Goal: Task Accomplishment & Management: Complete application form

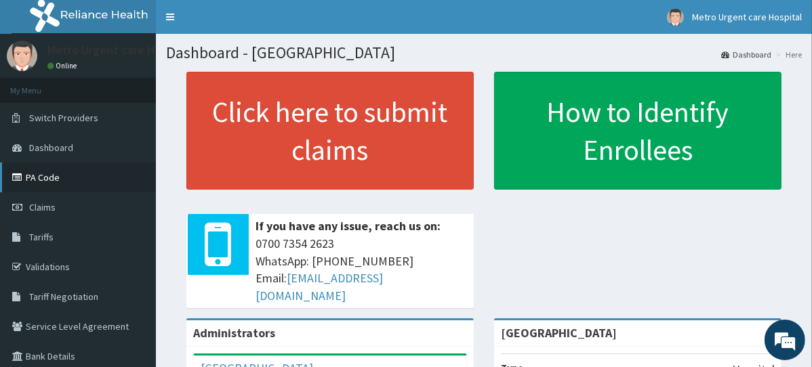
click at [95, 184] on link "PA Code" at bounding box center [78, 178] width 156 height 30
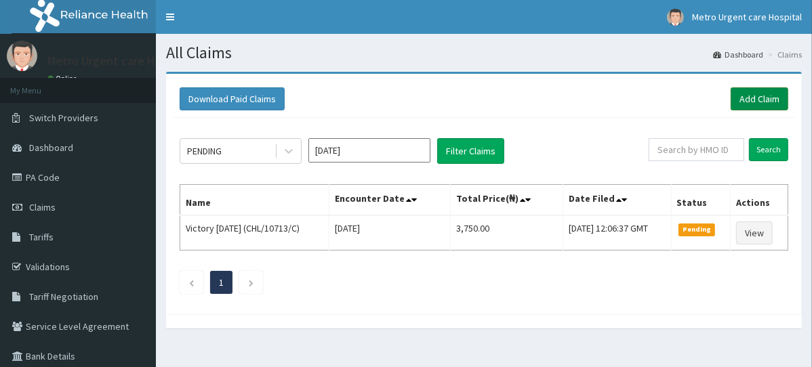
click at [769, 96] on link "Add Claim" at bounding box center [760, 98] width 58 height 23
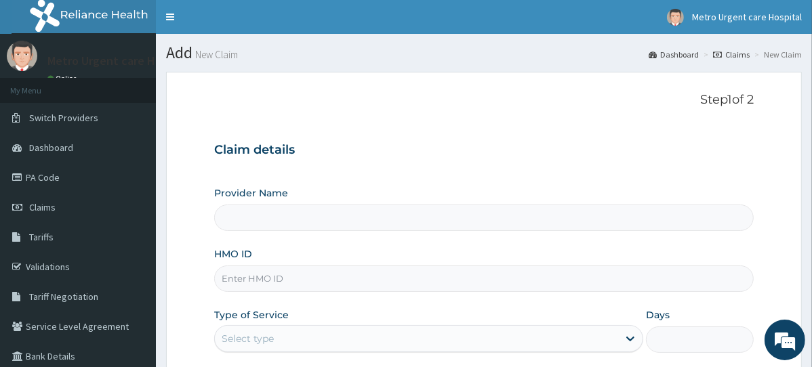
click at [283, 277] on input "HMO ID" at bounding box center [484, 279] width 540 height 26
paste input "DBB/10005/B"
type input "DBB/10005/B"
type input "[GEOGRAPHIC_DATA]"
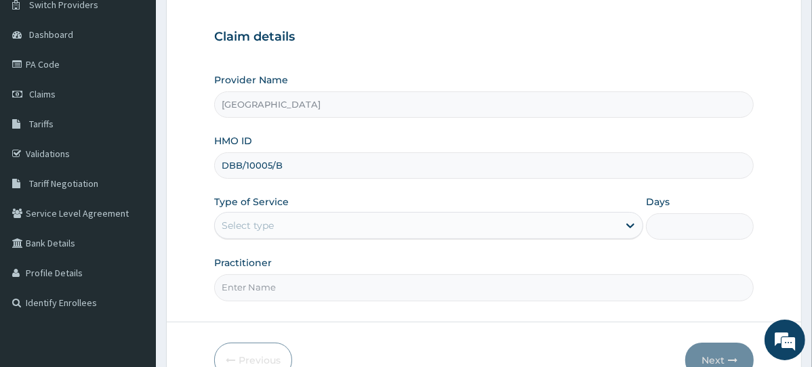
scroll to position [118, 0]
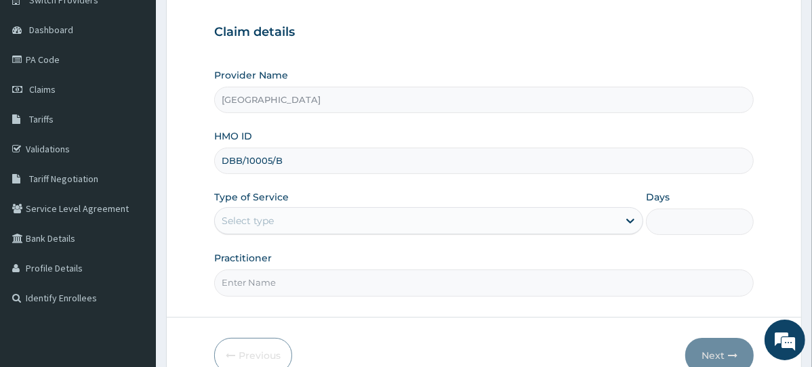
type input "DBB/10005/B"
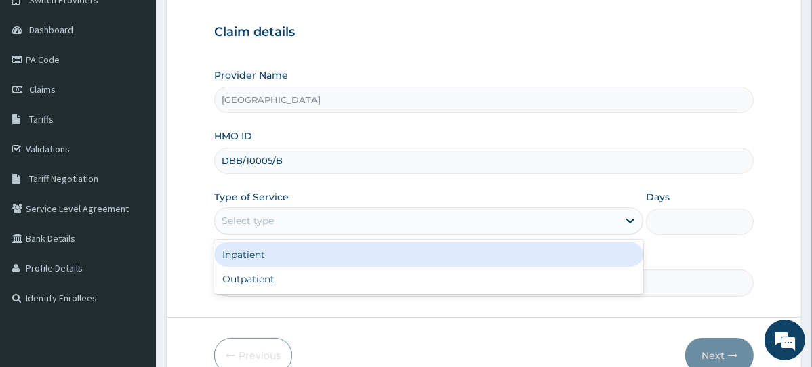
click at [315, 281] on div "Outpatient" at bounding box center [428, 279] width 429 height 24
type input "1"
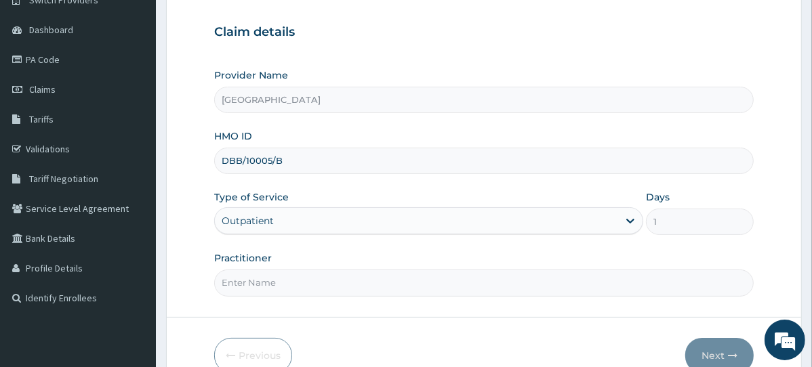
click at [319, 281] on input "Practitioner" at bounding box center [484, 283] width 540 height 26
type input "DR JOSHUA"
click at [721, 358] on button "Next" at bounding box center [719, 355] width 68 height 35
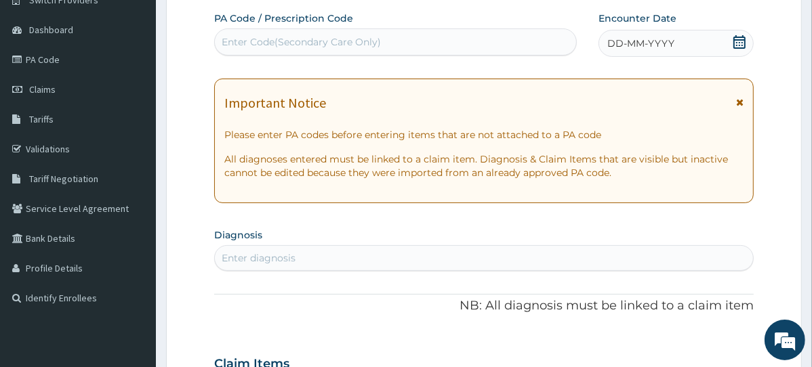
scroll to position [0, 0]
click at [736, 102] on icon at bounding box center [739, 102] width 7 height 9
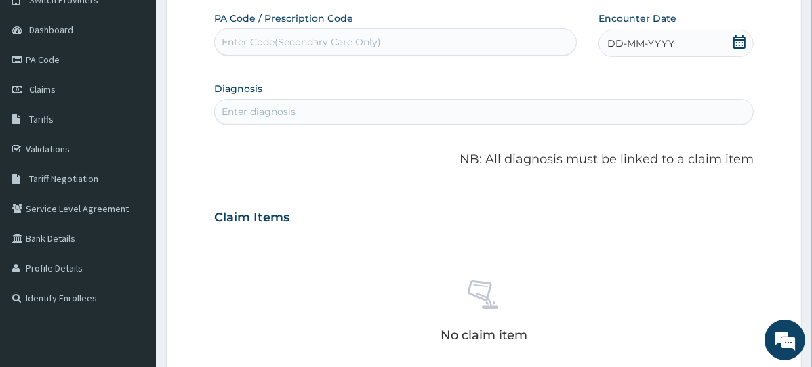
click at [740, 42] on icon at bounding box center [740, 42] width 12 height 14
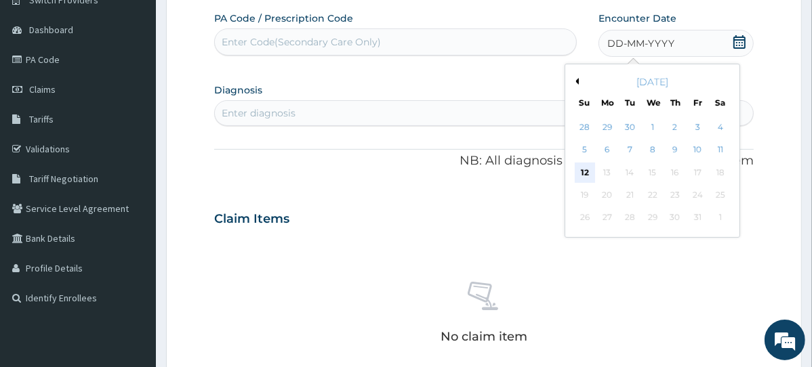
click at [581, 174] on div "12" at bounding box center [584, 173] width 20 height 20
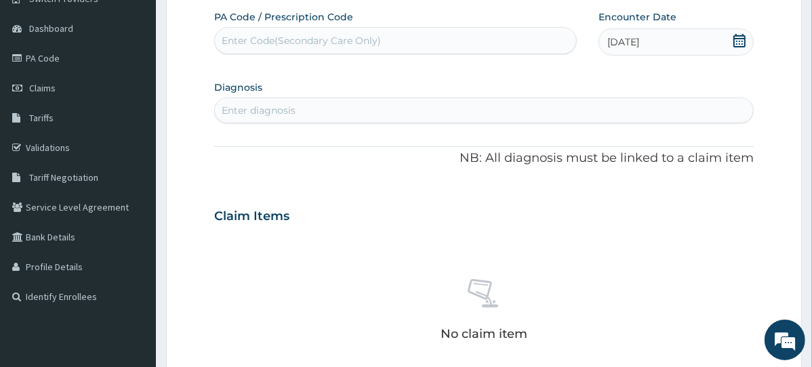
scroll to position [113, 0]
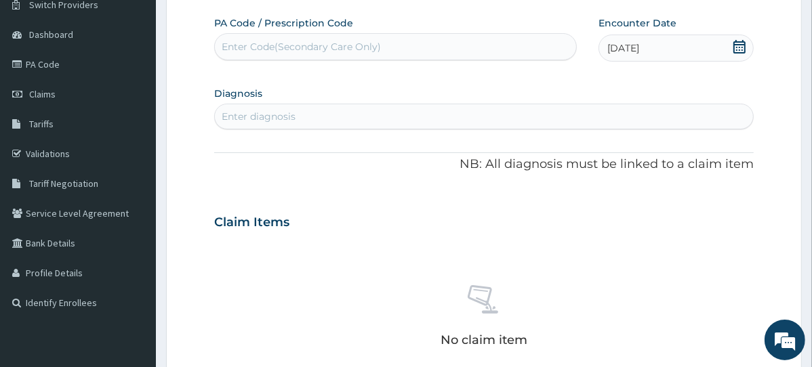
paste input "PA/DE3BE5"
type input "PA/DE3BE5"
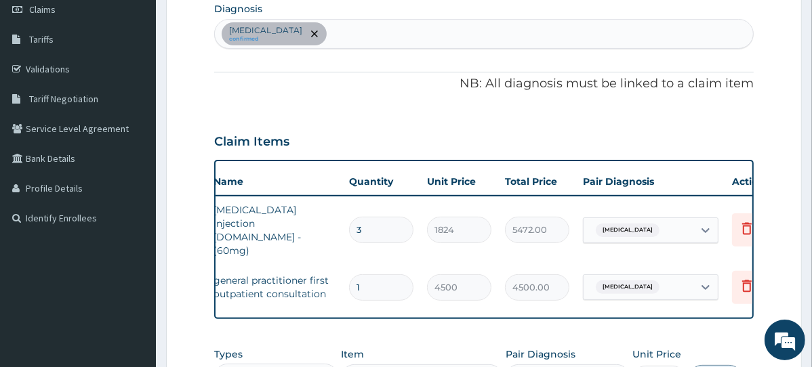
scroll to position [0, 141]
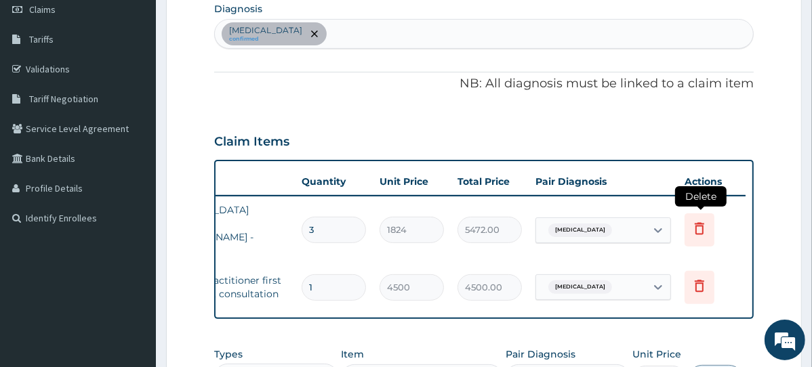
click at [705, 220] on icon at bounding box center [700, 228] width 16 height 16
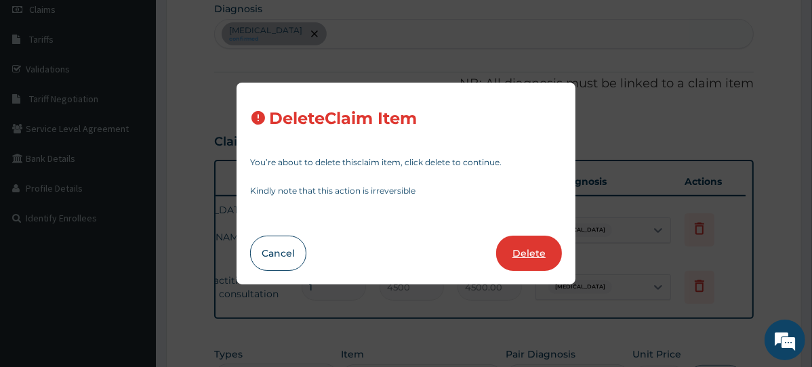
click at [517, 256] on button "Delete" at bounding box center [529, 253] width 66 height 35
type input "1"
type input "4500"
type input "4500.00"
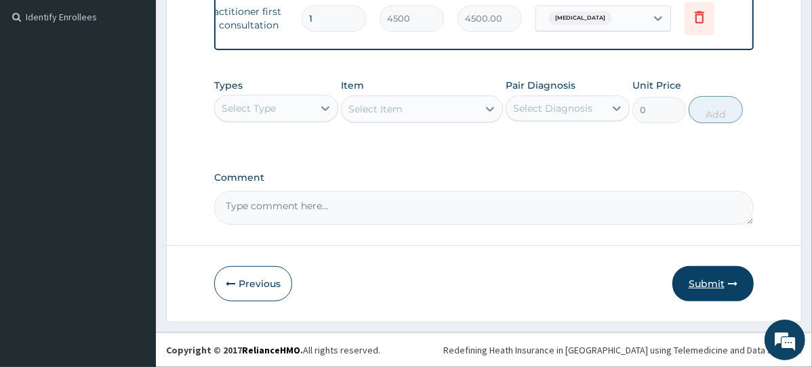
click at [708, 287] on button "Submit" at bounding box center [713, 283] width 81 height 35
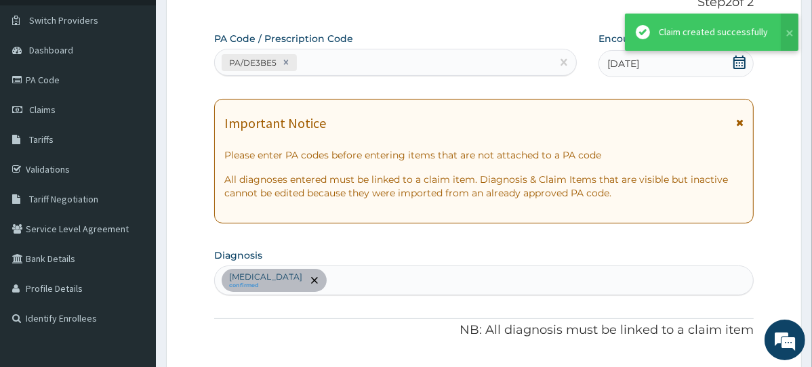
scroll to position [409, 0]
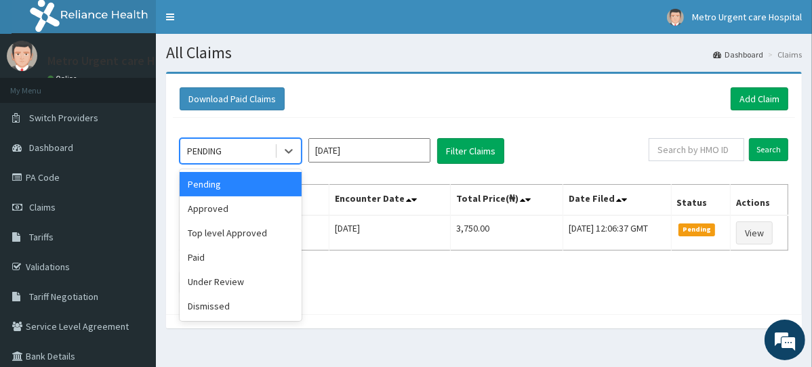
click at [252, 208] on div "Approved" at bounding box center [241, 209] width 122 height 24
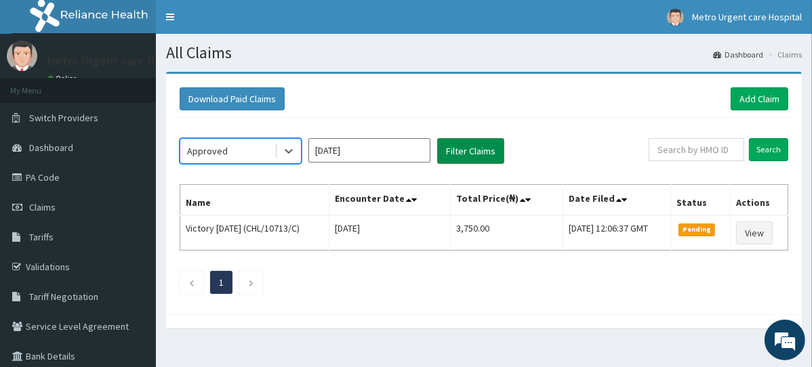
click at [472, 146] on button "Filter Claims" at bounding box center [470, 151] width 67 height 26
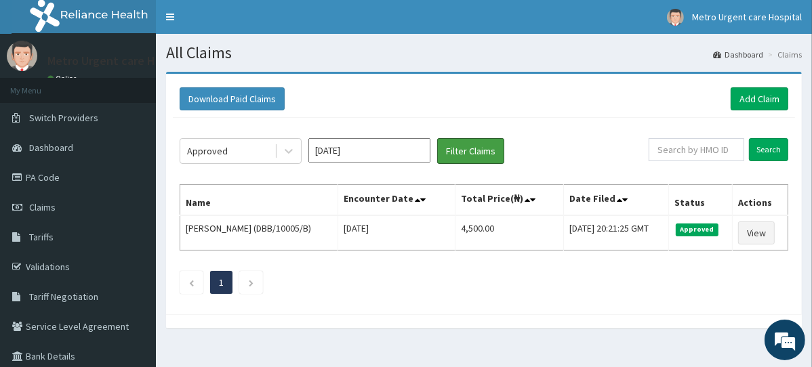
click at [437, 138] on button "Filter Claims" at bounding box center [470, 151] width 67 height 26
